Goal: Complete application form: Complete application form

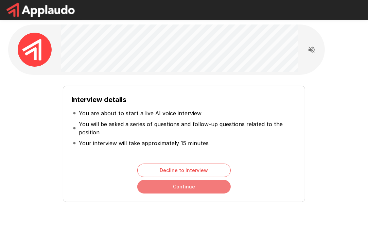
click at [181, 187] on button "Continue" at bounding box center [183, 187] width 93 height 14
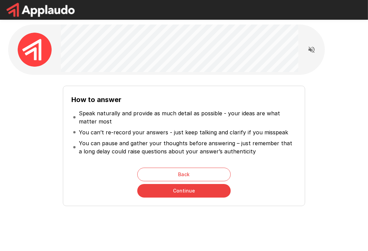
click at [187, 189] on button "Continue" at bounding box center [183, 191] width 93 height 14
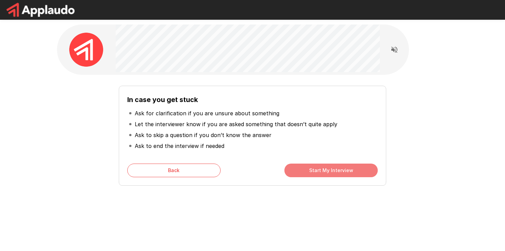
click at [311, 169] on button "Start My Interview" at bounding box center [330, 170] width 93 height 14
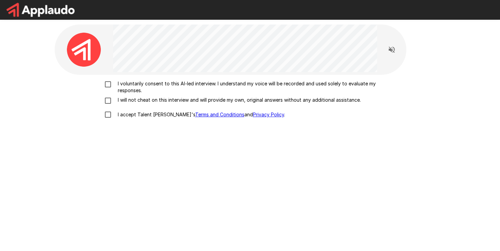
click at [120, 85] on p "I voluntarily consent to this AI-led interview. I understand my voice will be r…" at bounding box center [257, 87] width 284 height 14
click at [108, 96] on div "I voluntarily consent to this AI-led interview. I understand my voice will be r…" at bounding box center [250, 100] width 386 height 41
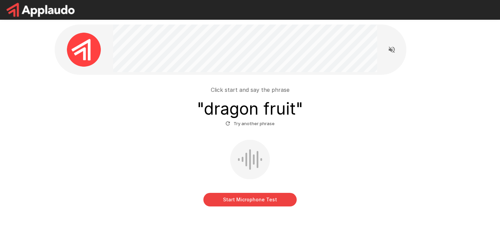
click at [251, 198] on button "Start Microphone Test" at bounding box center [249, 199] width 93 height 14
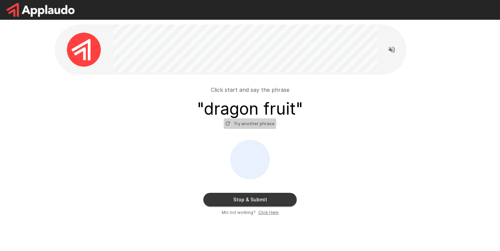
click at [237, 122] on button "Try another phrase" at bounding box center [250, 123] width 53 height 11
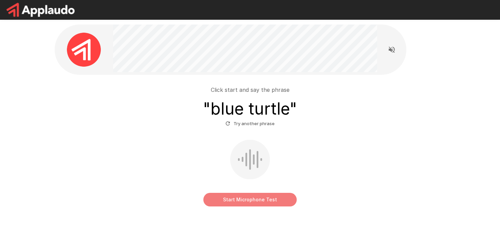
click at [256, 198] on button "Start Microphone Test" at bounding box center [249, 199] width 93 height 14
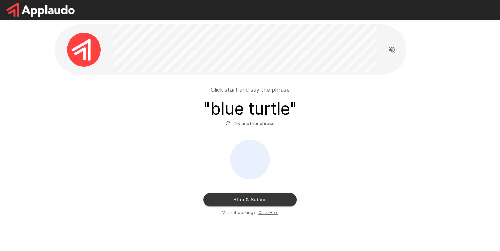
click at [243, 125] on button "Try another phrase" at bounding box center [250, 123] width 53 height 11
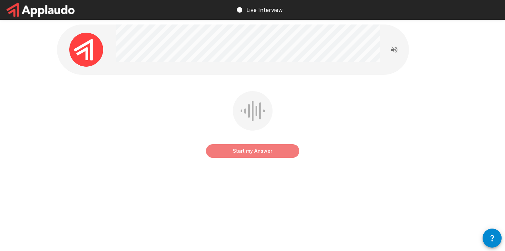
click at [257, 152] on button "Start my Answer" at bounding box center [252, 151] width 93 height 14
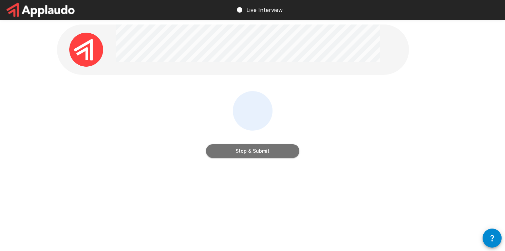
click at [257, 152] on button "Stop & Submit" at bounding box center [252, 151] width 93 height 14
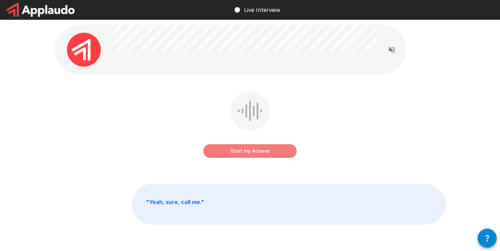
click at [257, 152] on button "Start my Answer" at bounding box center [249, 151] width 93 height 14
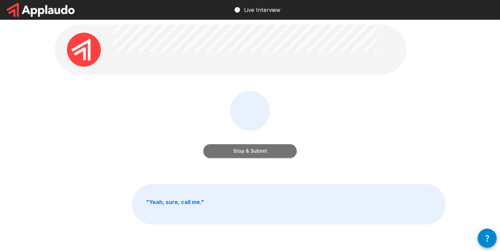
click at [257, 152] on button "Stop & Submit" at bounding box center [249, 151] width 93 height 14
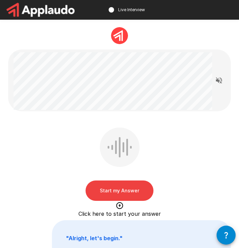
click at [138, 187] on button "Start my Answer" at bounding box center [120, 191] width 68 height 20
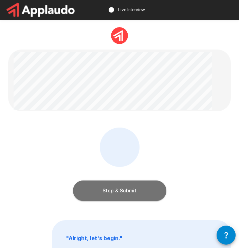
click at [117, 186] on button "Stop & Submit" at bounding box center [119, 191] width 93 height 20
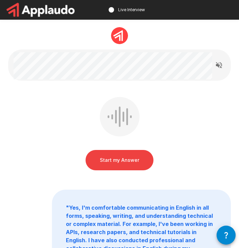
click at [122, 160] on button "Start my Answer" at bounding box center [120, 160] width 68 height 20
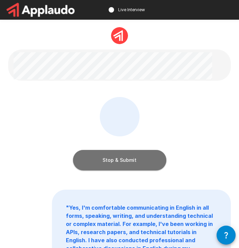
click at [127, 159] on button "Stop & Submit" at bounding box center [119, 160] width 93 height 20
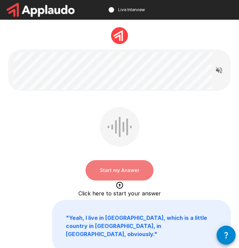
click at [128, 169] on button "Start my Answer" at bounding box center [120, 170] width 68 height 20
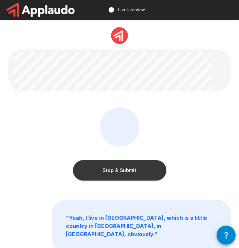
click at [135, 165] on button "Stop & Submit" at bounding box center [119, 170] width 93 height 20
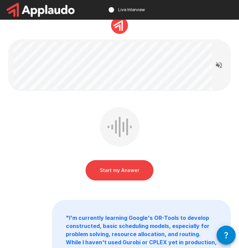
scroll to position [10, 0]
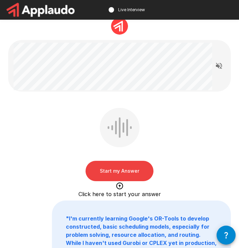
click at [110, 168] on button "Start my Answer" at bounding box center [120, 171] width 68 height 20
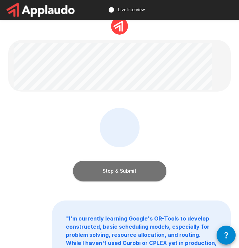
click at [133, 171] on button "Stop & Submit" at bounding box center [119, 171] width 93 height 20
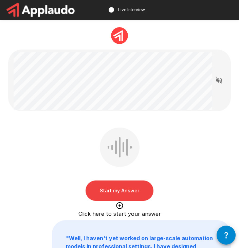
click at [115, 138] on div at bounding box center [120, 147] width 40 height 39
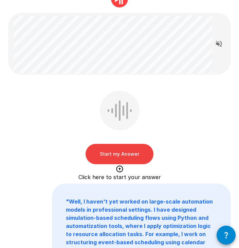
scroll to position [35, 0]
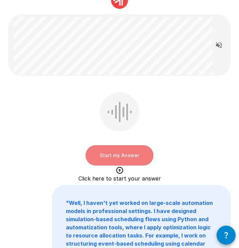
click at [122, 150] on button "Start my Answer" at bounding box center [120, 155] width 68 height 20
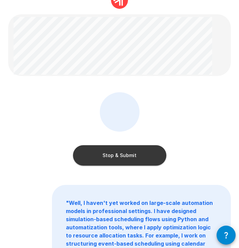
click at [121, 155] on button "Stop & Submit" at bounding box center [119, 155] width 93 height 20
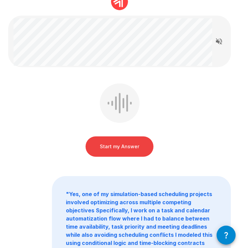
scroll to position [18, 0]
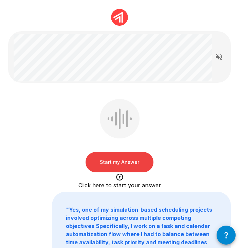
click at [165, 124] on div "Start my Answer Click here to start your answer" at bounding box center [119, 137] width 223 height 76
click at [120, 165] on button "Start my Answer" at bounding box center [120, 162] width 68 height 20
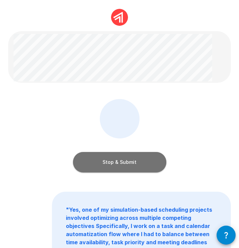
click at [122, 160] on button "Stop & Submit" at bounding box center [119, 162] width 93 height 20
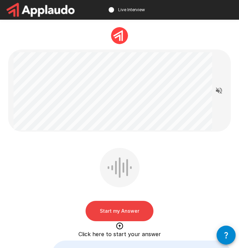
click at [180, 150] on div "Start my Answer Click here to start your answer" at bounding box center [119, 186] width 223 height 76
click at [130, 209] on button "Start my Answer" at bounding box center [120, 211] width 68 height 20
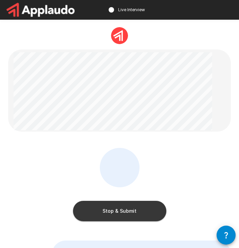
click at [112, 208] on button "Stop & Submit" at bounding box center [119, 211] width 93 height 20
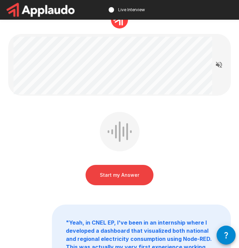
scroll to position [14, 0]
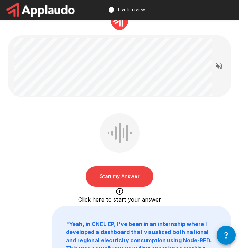
click at [199, 130] on div "Start my Answer Click here to start your answer" at bounding box center [119, 151] width 223 height 76
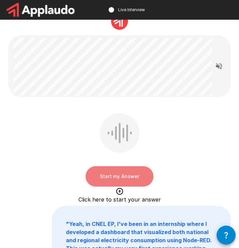
click at [133, 173] on button "Start my Answer" at bounding box center [120, 176] width 68 height 20
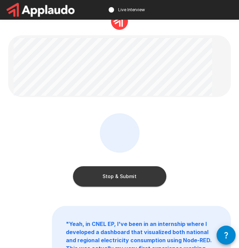
click at [132, 176] on button "Stop & Submit" at bounding box center [119, 176] width 93 height 20
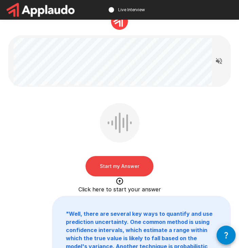
click at [192, 144] on div "Start my Answer Click here to start your answer" at bounding box center [119, 141] width 223 height 76
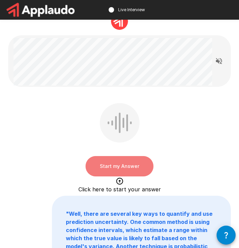
click at [133, 162] on button "Start my Answer" at bounding box center [120, 166] width 68 height 20
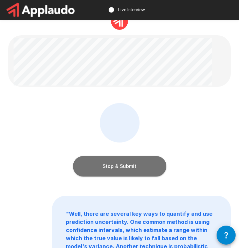
click at [120, 163] on button "Stop & Submit" at bounding box center [119, 166] width 93 height 20
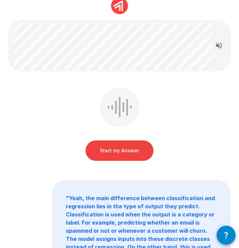
scroll to position [31, 0]
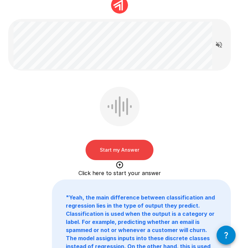
click at [191, 107] on div "Start my Answer Click here to start your answer" at bounding box center [119, 125] width 223 height 76
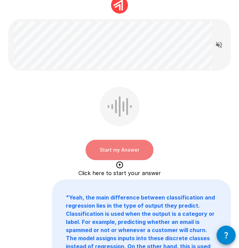
click at [120, 145] on button "Start my Answer" at bounding box center [120, 150] width 68 height 20
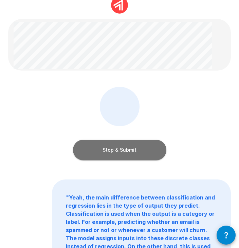
click at [121, 146] on button "Stop & Submit" at bounding box center [119, 150] width 93 height 20
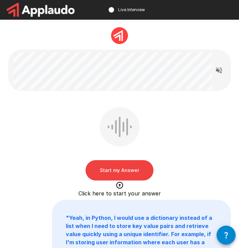
click at [132, 171] on button "Start my Answer" at bounding box center [120, 170] width 68 height 20
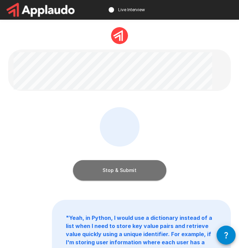
click at [106, 169] on button "Stop & Submit" at bounding box center [119, 170] width 93 height 20
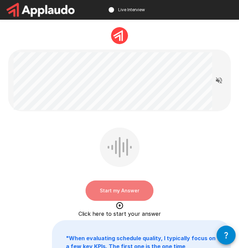
click at [133, 191] on button "Start my Answer" at bounding box center [120, 191] width 68 height 20
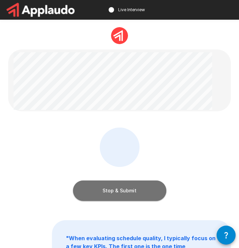
click at [118, 187] on button "Stop & Submit" at bounding box center [119, 191] width 93 height 20
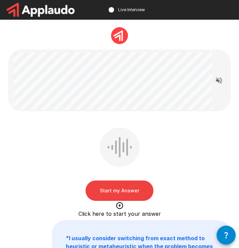
click at [185, 138] on div "Start my Answer Click here to start your answer" at bounding box center [119, 166] width 223 height 76
click at [116, 192] on button "Start my Answer" at bounding box center [120, 191] width 68 height 20
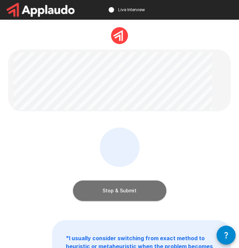
click at [137, 193] on button "Stop & Submit" at bounding box center [119, 191] width 93 height 20
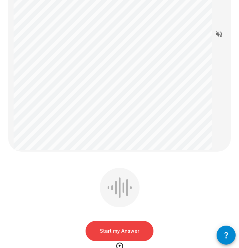
scroll to position [134, 0]
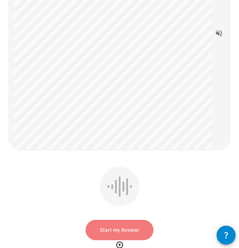
click at [141, 229] on button "Start my Answer" at bounding box center [120, 230] width 68 height 20
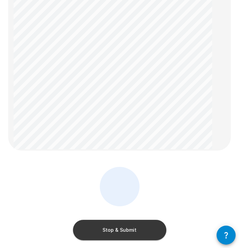
click at [105, 228] on button "Stop & Submit" at bounding box center [119, 230] width 93 height 20
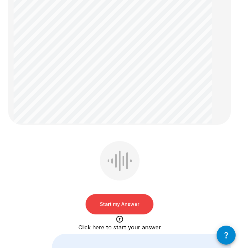
scroll to position [252, 0]
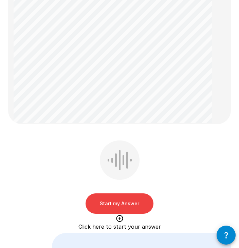
click at [134, 198] on button "Start my Answer" at bounding box center [120, 203] width 68 height 20
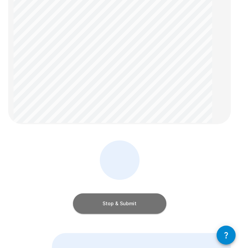
click at [125, 201] on button "Stop & Submit" at bounding box center [119, 203] width 93 height 20
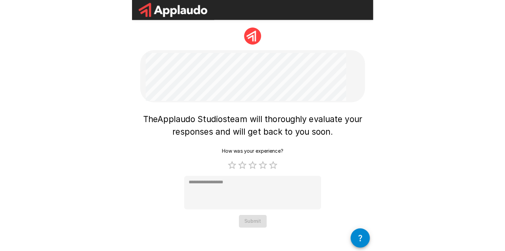
scroll to position [0, 0]
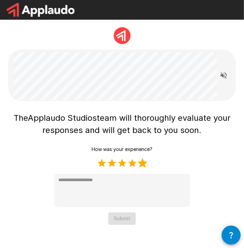
click at [142, 164] on label "5 Stars" at bounding box center [142, 163] width 10 height 10
type textarea "*"
click at [120, 219] on button "Submit" at bounding box center [121, 218] width 27 height 13
